Goal: Task Accomplishment & Management: Use online tool/utility

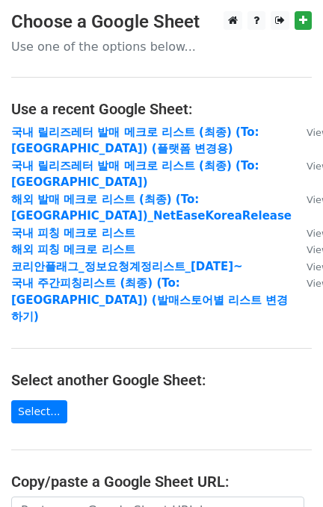
scroll to position [199, 0]
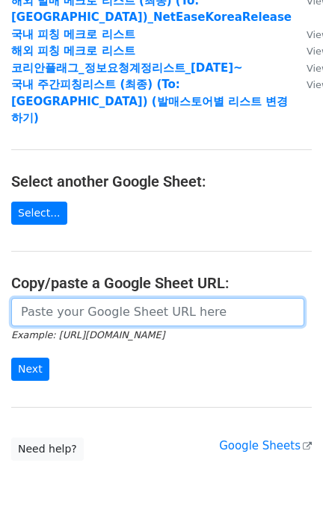
click at [72, 298] on input "url" at bounding box center [157, 312] width 293 height 28
paste input "[URL][DOMAIN_NAME]"
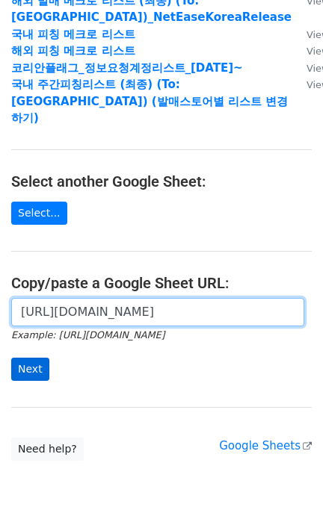
scroll to position [0, 471]
type input "[URL][DOMAIN_NAME]"
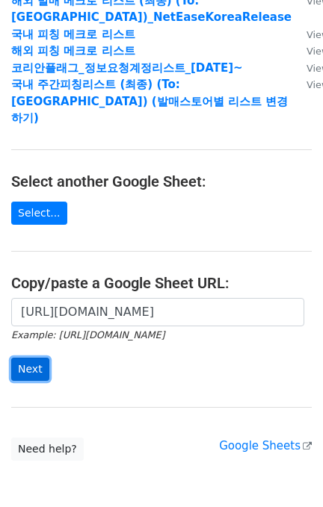
click at [15, 359] on input "Next" at bounding box center [30, 369] width 38 height 23
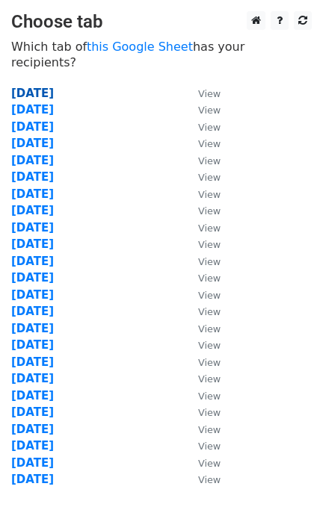
click at [27, 87] on strong "2025.10.14" at bounding box center [32, 93] width 43 height 13
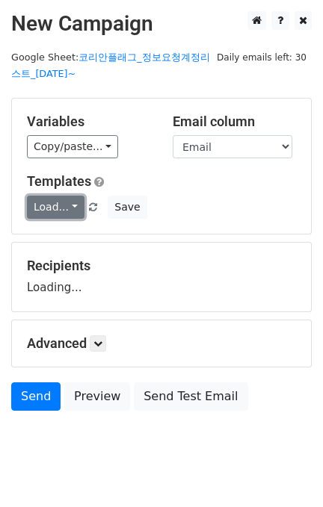
click at [55, 201] on link "Load..." at bounding box center [56, 207] width 58 height 23
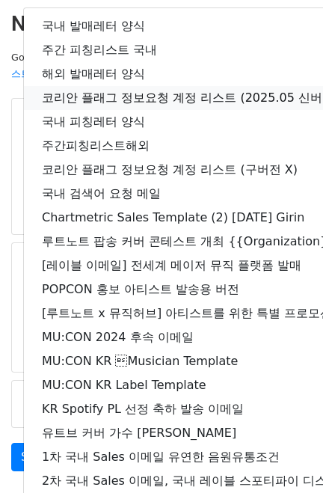
click at [91, 90] on link "코리안 플래그 정보요청 계정 리스트 (2025.05 신버전)" at bounding box center [264, 98] width 480 height 24
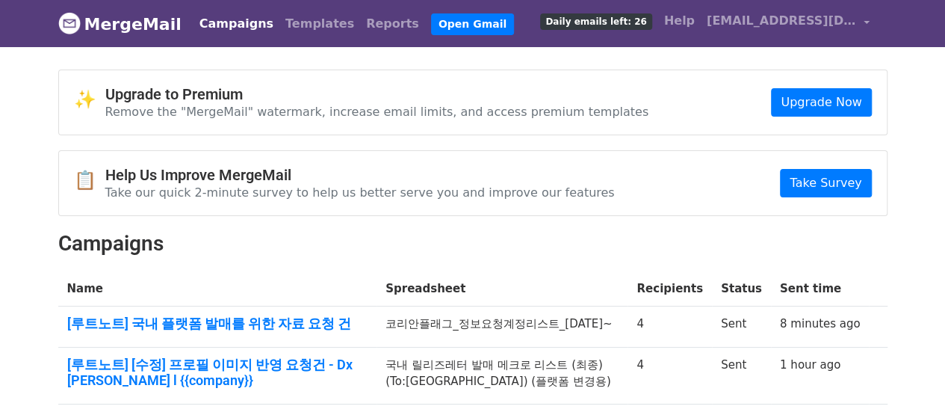
click at [214, 274] on th "Name" at bounding box center [217, 288] width 319 height 35
click at [290, 28] on link "Templates" at bounding box center [320, 24] width 81 height 30
click at [360, 21] on link "Reports" at bounding box center [392, 24] width 65 height 30
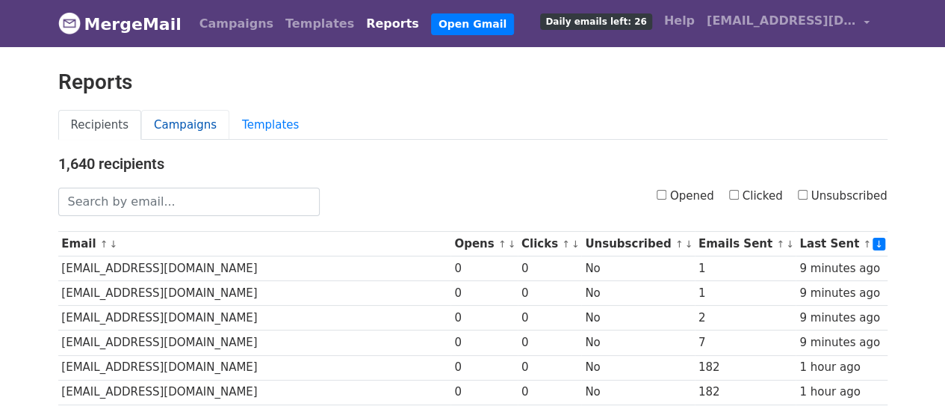
click at [188, 122] on link "Campaigns" at bounding box center [185, 125] width 88 height 31
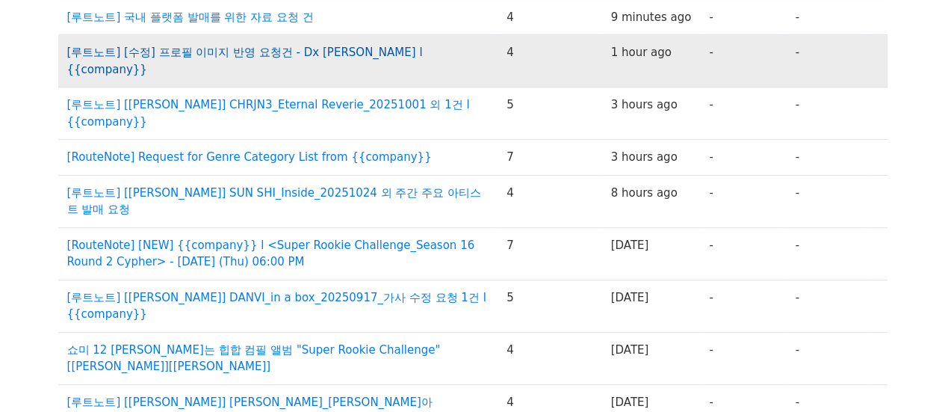
scroll to position [149, 0]
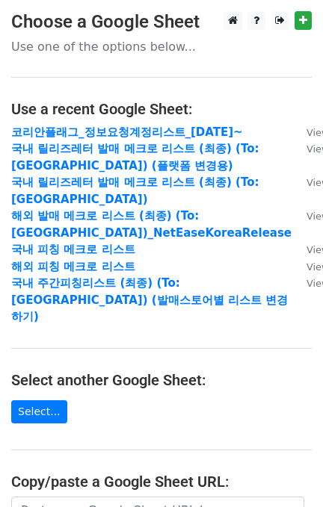
scroll to position [254, 0]
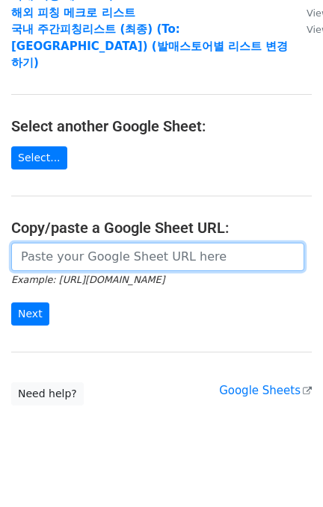
click at [92, 243] on input "url" at bounding box center [157, 257] width 293 height 28
click at [73, 243] on input "url" at bounding box center [157, 257] width 293 height 28
paste input "https://docs.google.com/spreadsheets/d/1ZSgOr0nBT7DxnERC5vRDOuM0mjO4OWihUZZpA6t…"
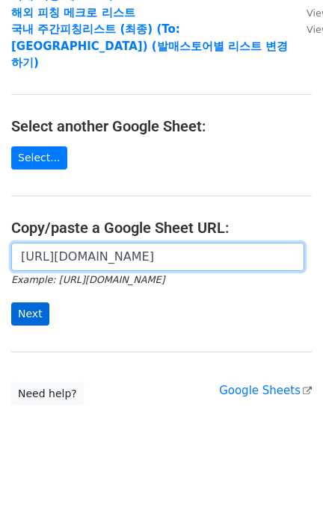
scroll to position [0, 489]
type input "https://docs.google.com/spreadsheets/d/1ZSgOr0nBT7DxnERC5vRDOuM0mjO4OWihUZZpA6t…"
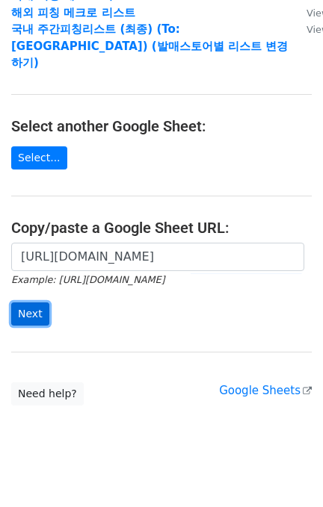
click at [28, 303] on input "Next" at bounding box center [30, 314] width 38 height 23
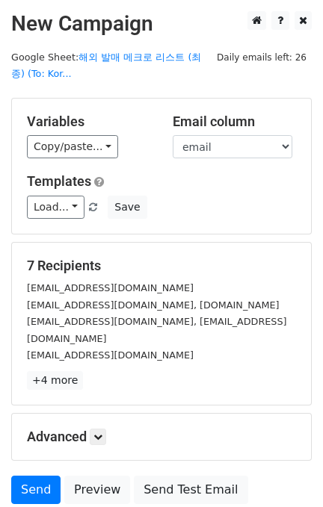
click at [270, 233] on div "Variables Copy/paste... {{email}} {{name}} {{company}} {{Call}} {{cc}} {{batch …" at bounding box center [161, 166] width 299 height 135
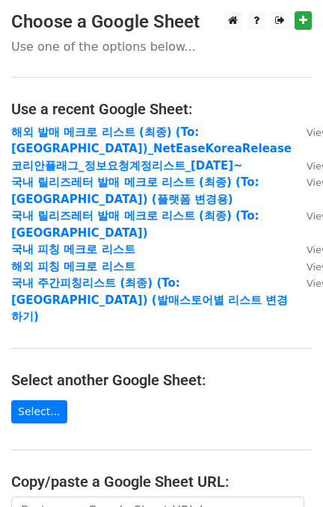
scroll to position [199, 0]
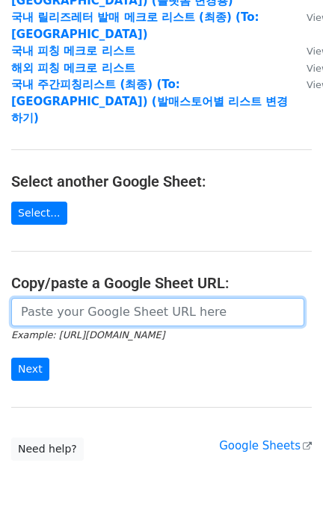
click at [92, 298] on input "url" at bounding box center [157, 312] width 293 height 28
paste input "[URL][DOMAIN_NAME]"
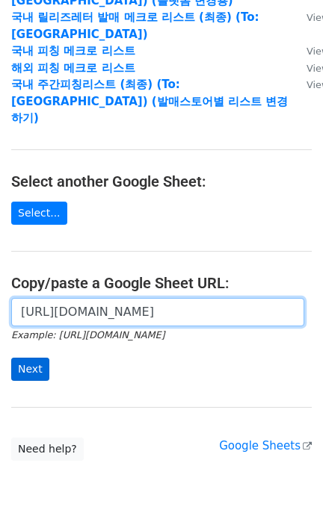
scroll to position [0, 466]
type input "[URL][DOMAIN_NAME]"
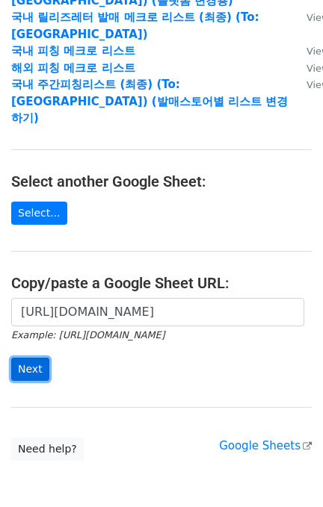
click at [24, 358] on input "Next" at bounding box center [30, 369] width 38 height 23
